Goal: Register for event/course

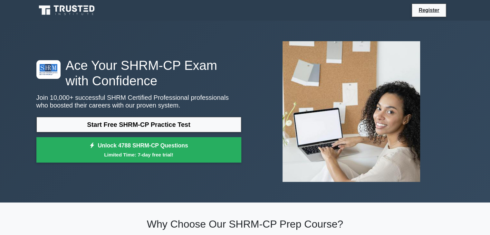
click at [128, 125] on link "Start Free SHRM-CP Practice Test" at bounding box center [138, 124] width 205 height 15
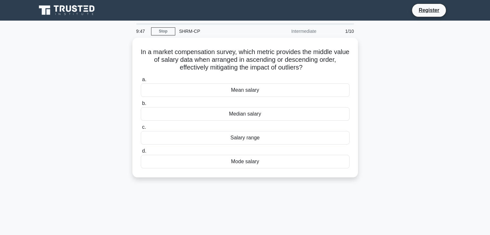
click at [245, 114] on div "Median salary" at bounding box center [245, 114] width 209 height 14
click at [141, 106] on input "b. Median salary" at bounding box center [141, 103] width 0 height 4
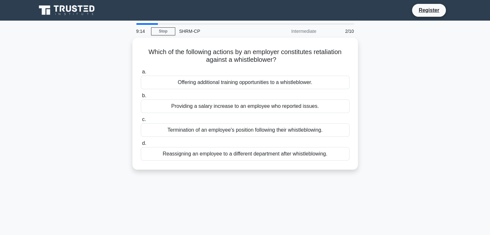
click at [237, 131] on div "Termination of an employee's position following their whistleblowing." at bounding box center [245, 130] width 209 height 14
click at [141, 122] on input "c. Termination of an employee's position following their whistleblowing." at bounding box center [141, 120] width 0 height 4
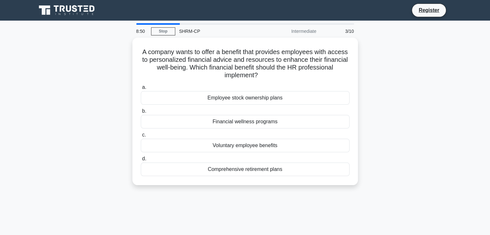
click at [247, 120] on div "Financial wellness programs" at bounding box center [245, 122] width 209 height 14
click at [141, 113] on input "b. Financial wellness programs" at bounding box center [141, 111] width 0 height 4
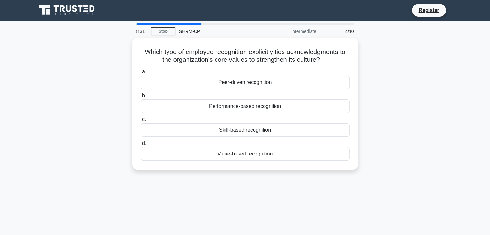
click at [243, 155] on div "Value-based recognition" at bounding box center [245, 154] width 209 height 14
click at [141, 146] on input "d. Value-based recognition" at bounding box center [141, 143] width 0 height 4
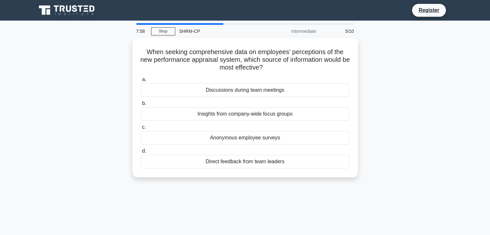
click at [247, 161] on div "Direct feedback from team leaders" at bounding box center [245, 162] width 209 height 14
click at [141, 153] on input "d. Direct feedback from team leaders" at bounding box center [141, 151] width 0 height 4
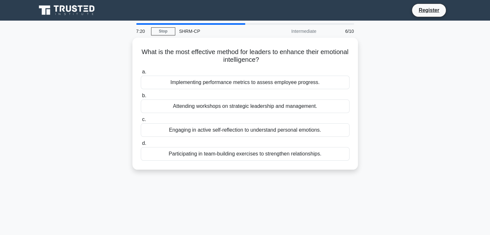
click at [237, 130] on div "Engaging in active self-reflection to understand personal emotions." at bounding box center [245, 130] width 209 height 14
click at [141, 122] on input "c. Engaging in active self-reflection to understand personal emotions." at bounding box center [141, 120] width 0 height 4
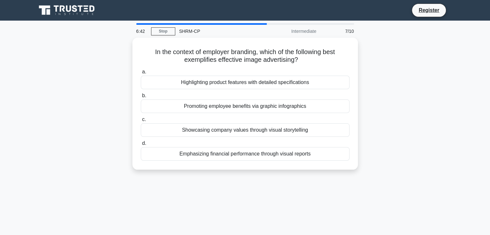
click at [270, 130] on div "Showcasing company values through visual storytelling" at bounding box center [245, 130] width 209 height 14
click at [141, 122] on input "c. Showcasing company values through visual storytelling" at bounding box center [141, 120] width 0 height 4
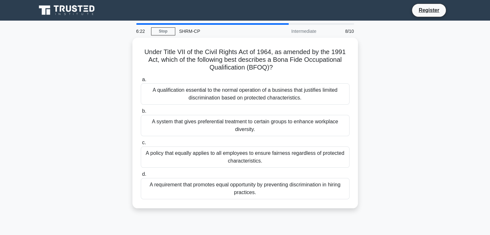
click at [222, 97] on div "A qualification essential to the normal operation of a business that justifies …" at bounding box center [245, 93] width 209 height 21
click at [141, 82] on input "a. A qualification essential to the normal operation of a business that justifi…" at bounding box center [141, 80] width 0 height 4
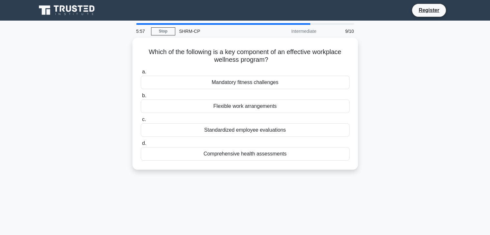
click at [247, 103] on div "Flexible work arrangements" at bounding box center [245, 107] width 209 height 14
click at [141, 98] on input "b. Flexible work arrangements" at bounding box center [141, 96] width 0 height 4
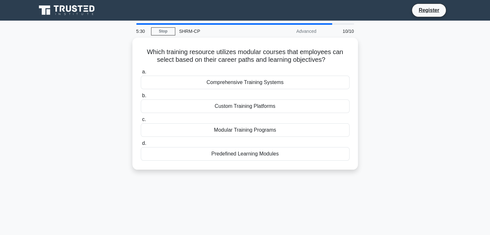
click at [237, 104] on div "Custom Training Platforms" at bounding box center [245, 107] width 209 height 14
click at [141, 98] on input "b. Custom Training Platforms" at bounding box center [141, 96] width 0 height 4
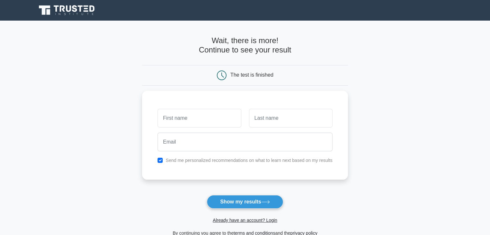
click at [193, 119] on input "text" at bounding box center [198, 118] width 83 height 19
type input "Poornima"
click at [271, 109] on input "text" at bounding box center [290, 118] width 83 height 19
type input "Jackson"
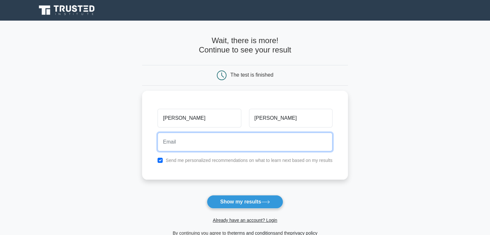
click at [247, 139] on input "email" at bounding box center [244, 142] width 175 height 19
type input "director@prepsm.com"
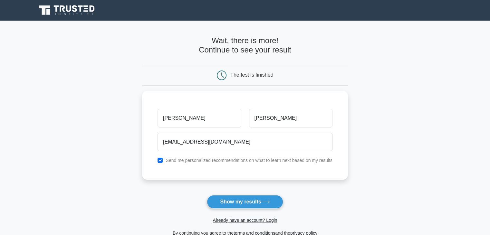
click at [243, 202] on button "Show my results" at bounding box center [245, 202] width 76 height 14
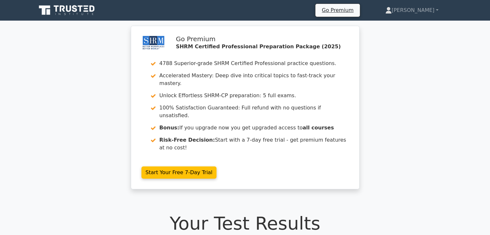
click at [175, 166] on link "Start Your Free 7-Day Trial" at bounding box center [178, 172] width 75 height 12
